Goal: Task Accomplishment & Management: Use online tool/utility

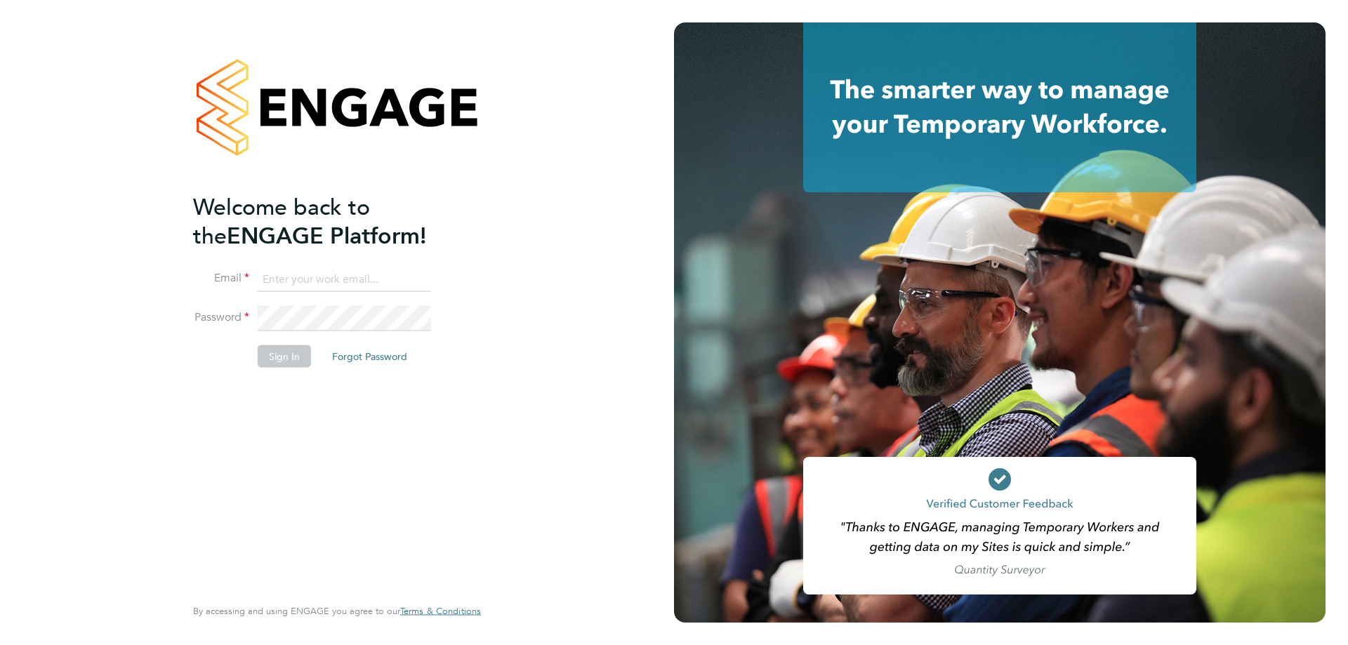
type input "suem@comsystems.co.uk"
click at [280, 356] on button "Sign In" at bounding box center [284, 357] width 53 height 22
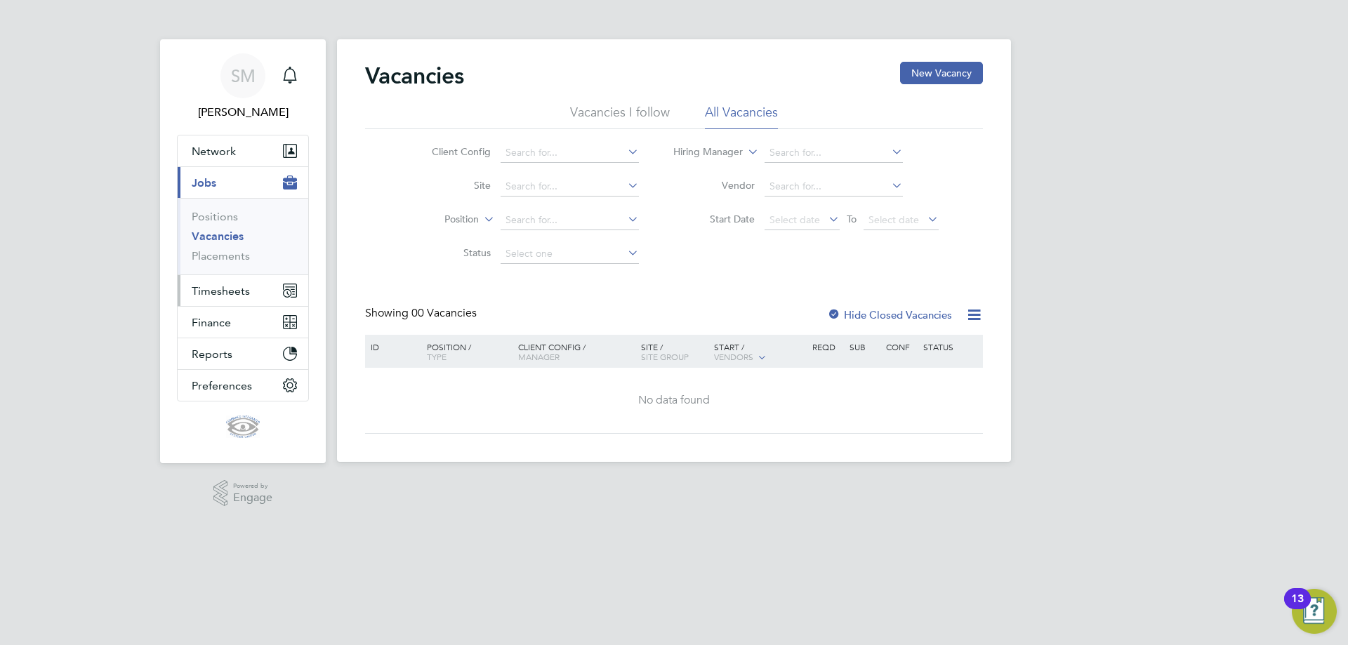
click at [217, 294] on span "Timesheets" at bounding box center [221, 290] width 58 height 13
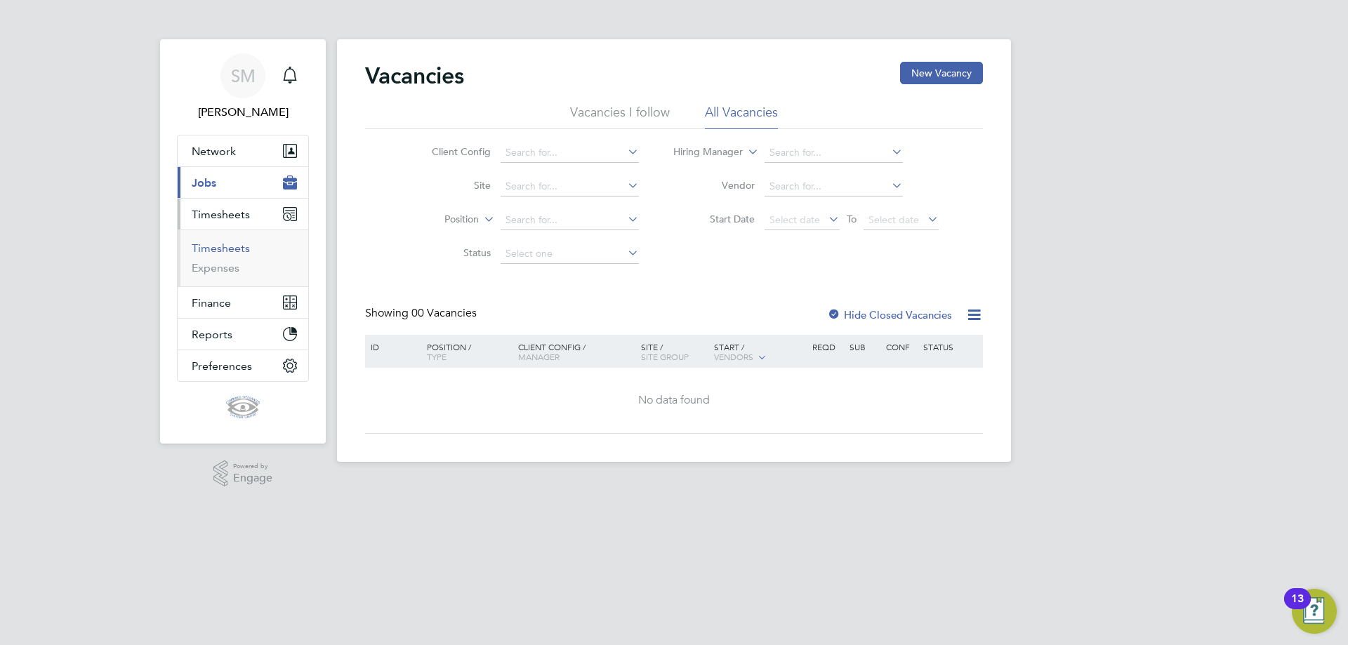
click at [237, 251] on link "Timesheets" at bounding box center [221, 248] width 58 height 13
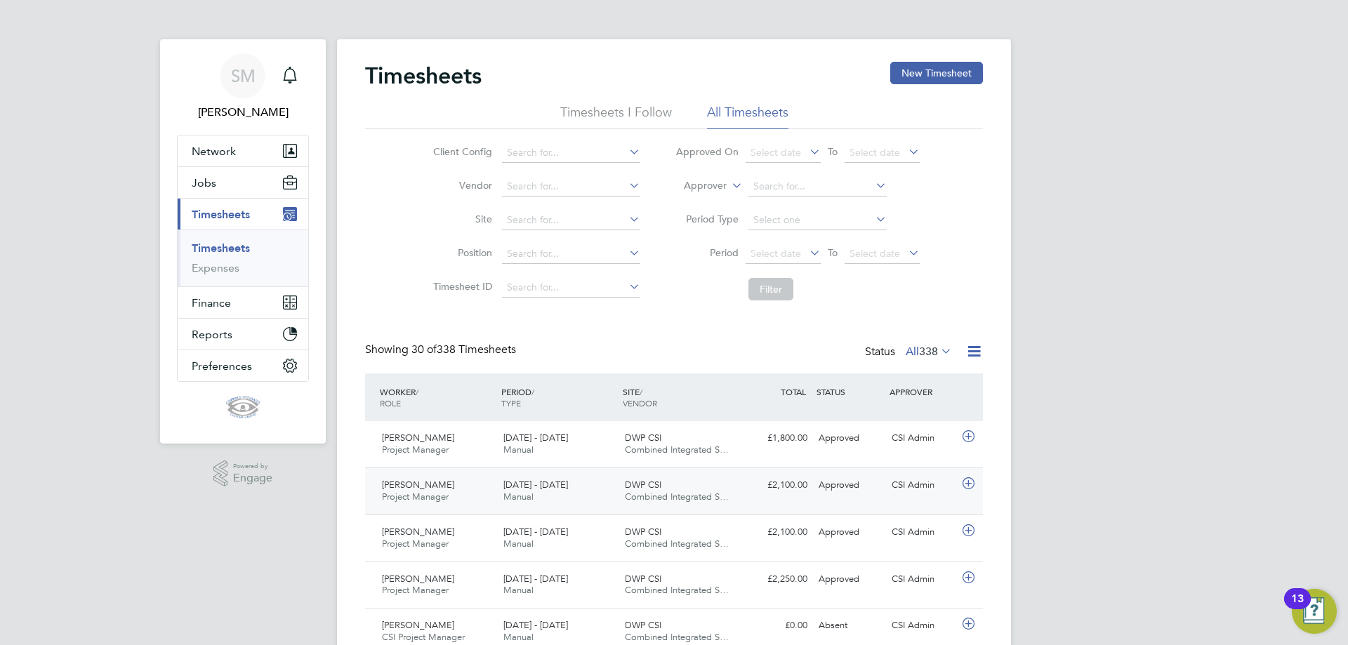
click at [525, 492] on span "Manual" at bounding box center [519, 497] width 30 height 12
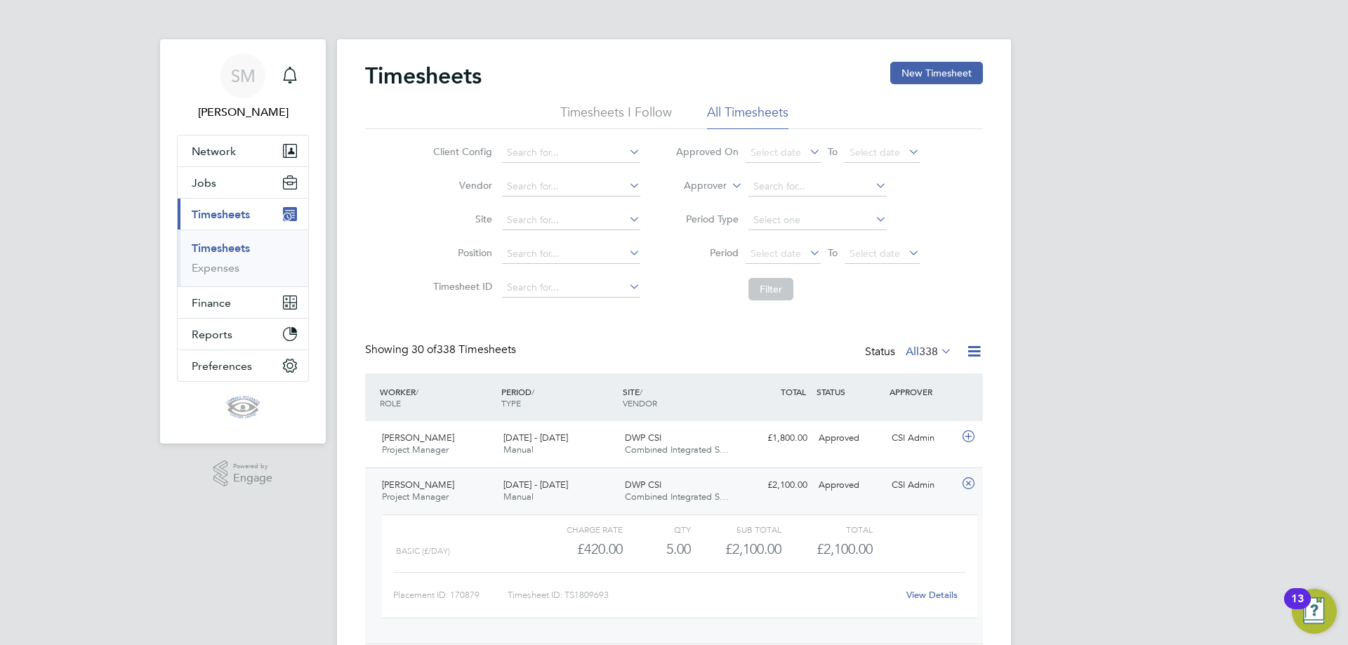
click at [595, 456] on div "[DATE] - [DATE] Manual" at bounding box center [558, 444] width 121 height 35
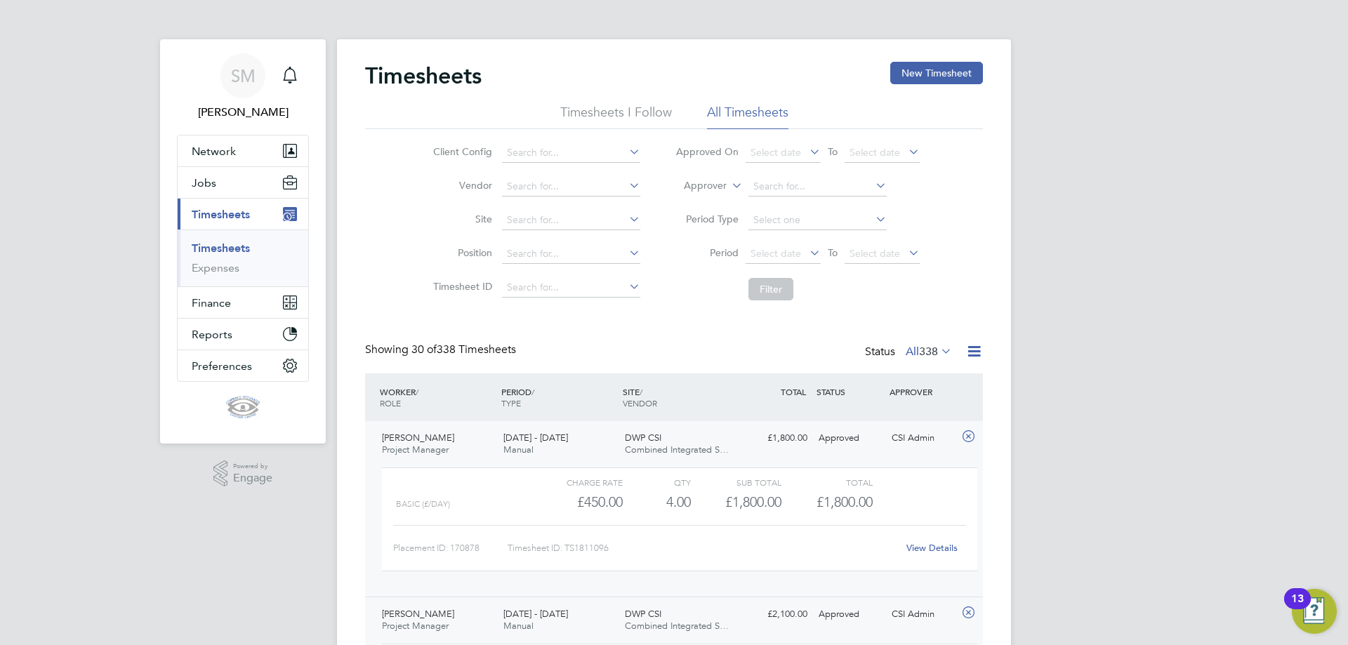
click at [537, 502] on div "£450.00" at bounding box center [577, 502] width 91 height 23
